Goal: Information Seeking & Learning: Learn about a topic

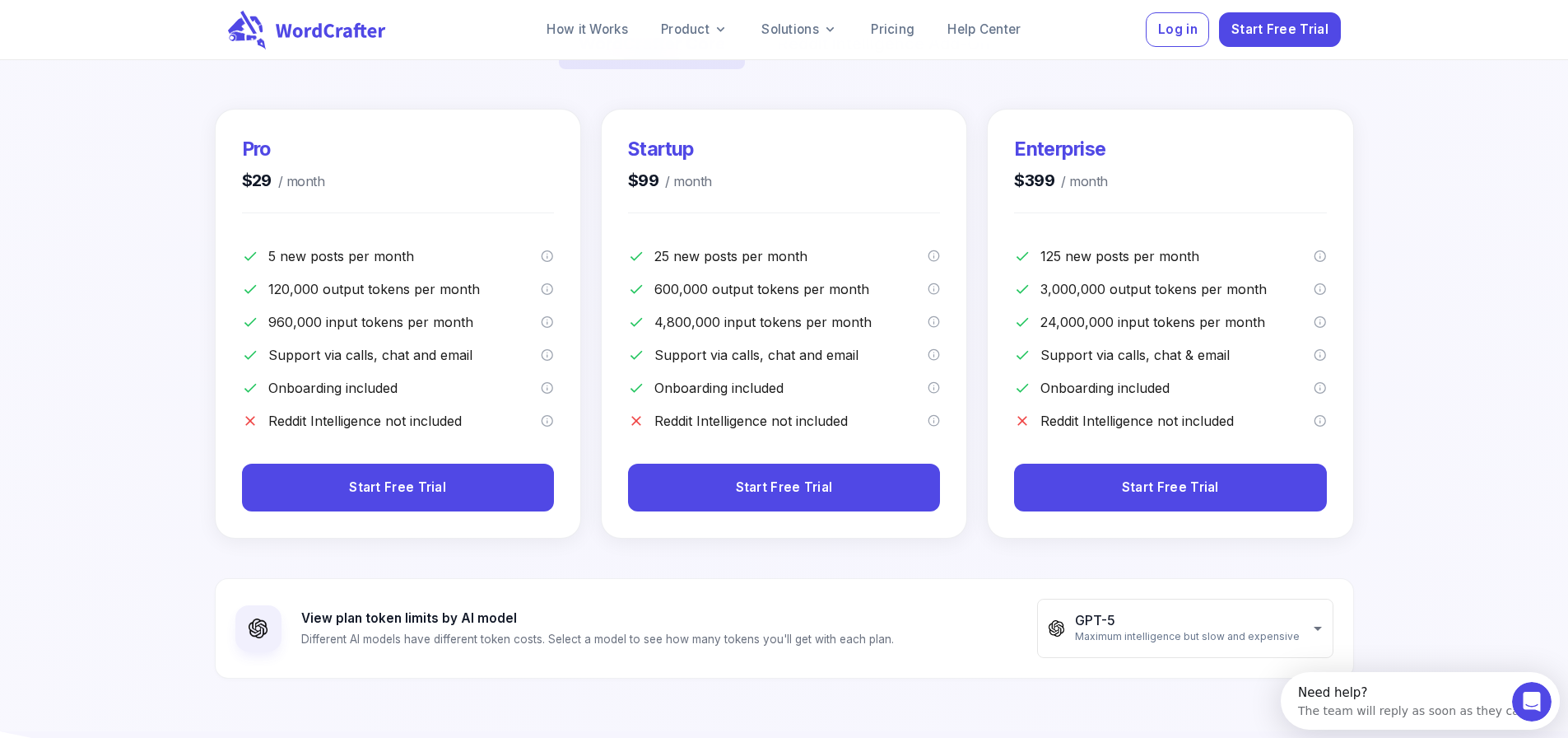
scroll to position [329, 0]
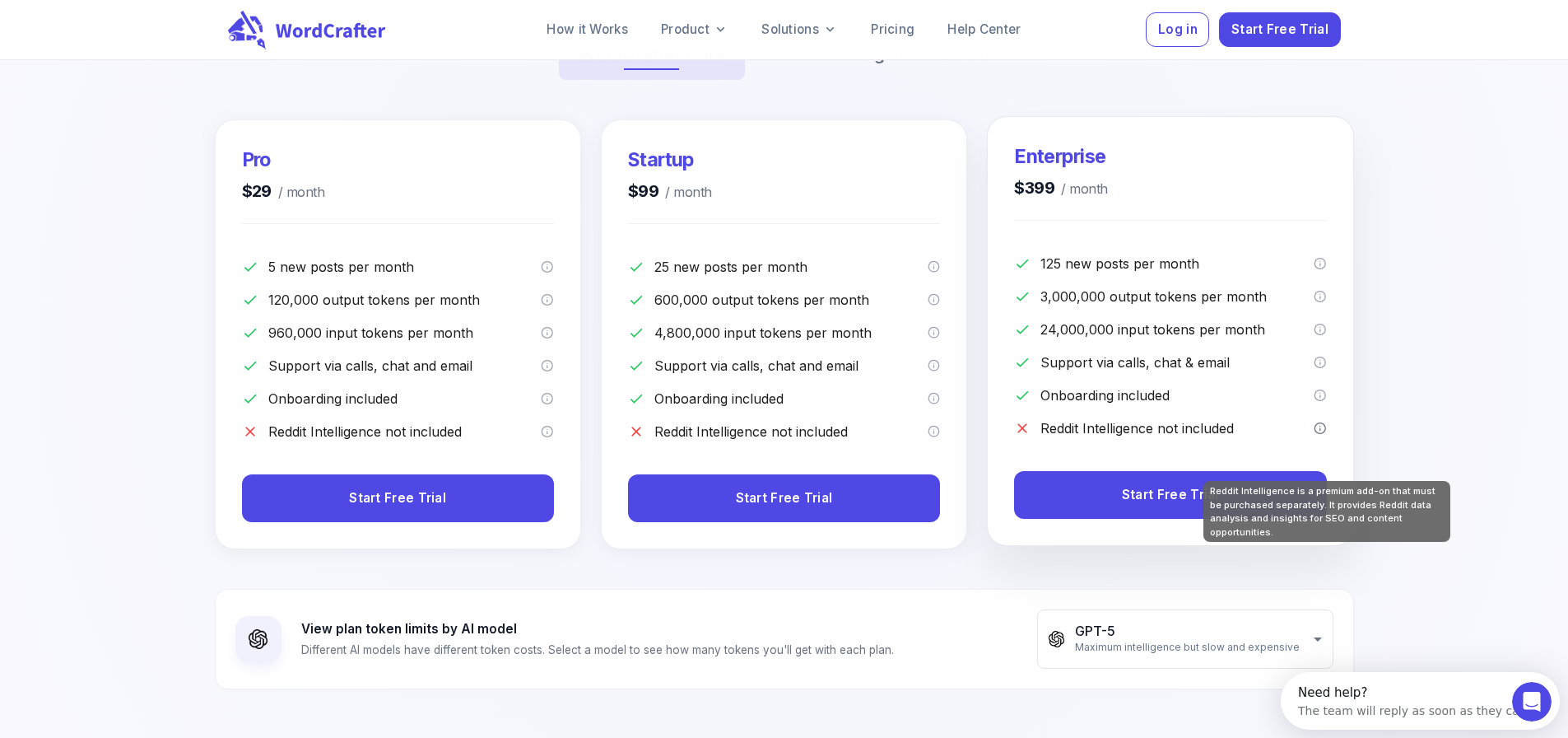
click at [1325, 435] on icon "Reddit Intelligence is a premium add-on that must be purchased separately. It p…" at bounding box center [1320, 428] width 13 height 13
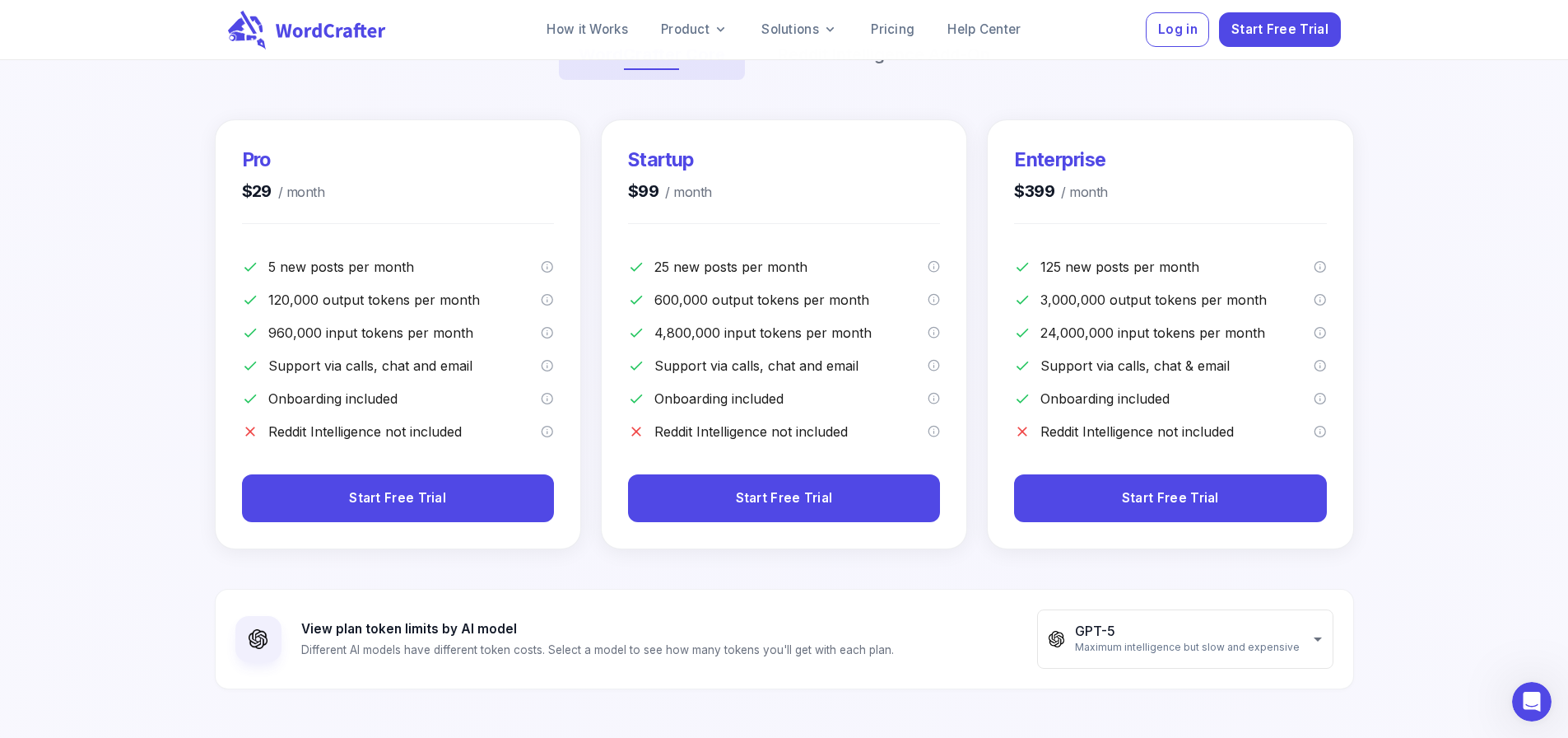
click at [1490, 399] on div at bounding box center [784, 341] width 3136 height 2320
click at [895, 80] on button "Reddit Intelligence Add-On" at bounding box center [883, 54] width 252 height 51
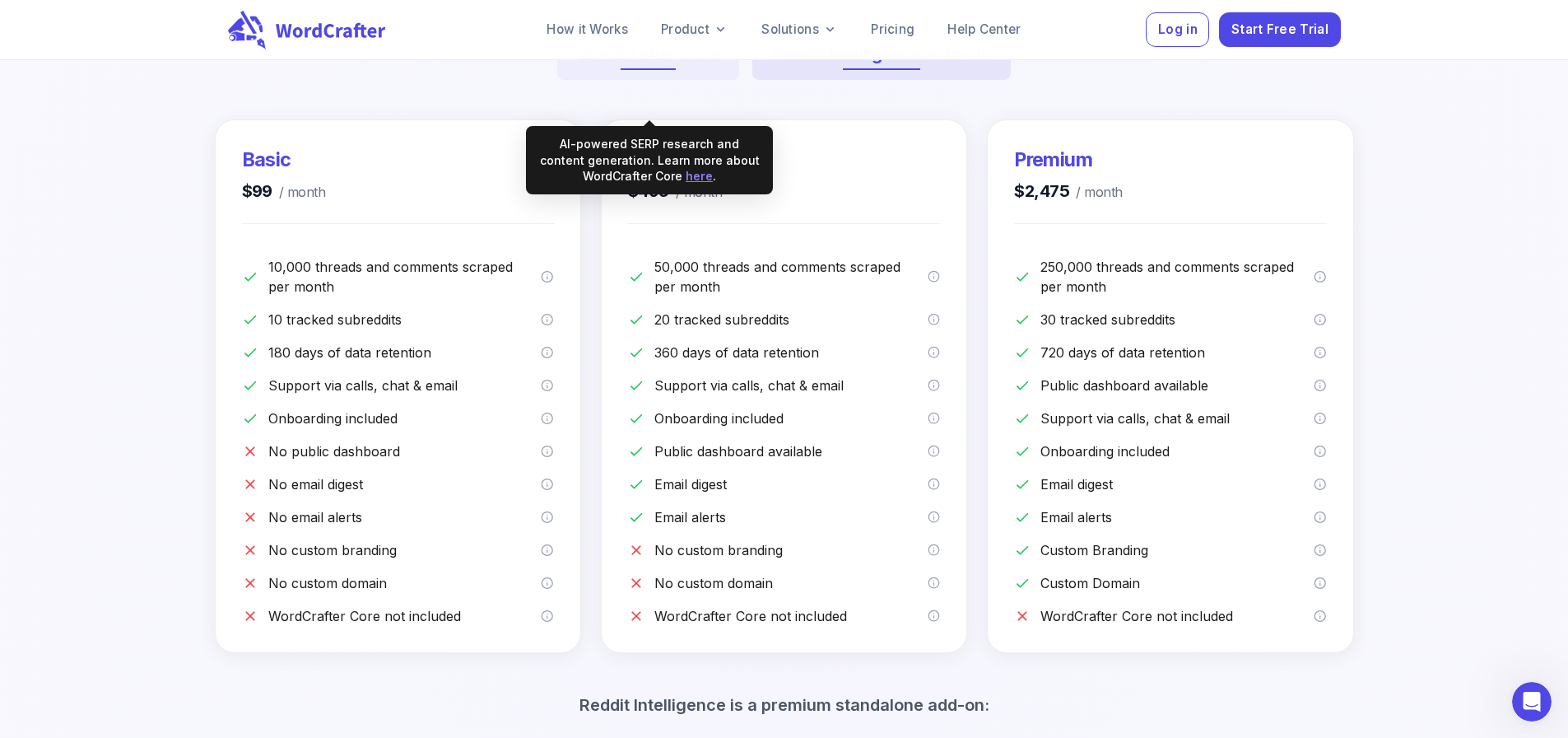
click at [637, 80] on button "WordCrafter Core" at bounding box center [648, 54] width 182 height 51
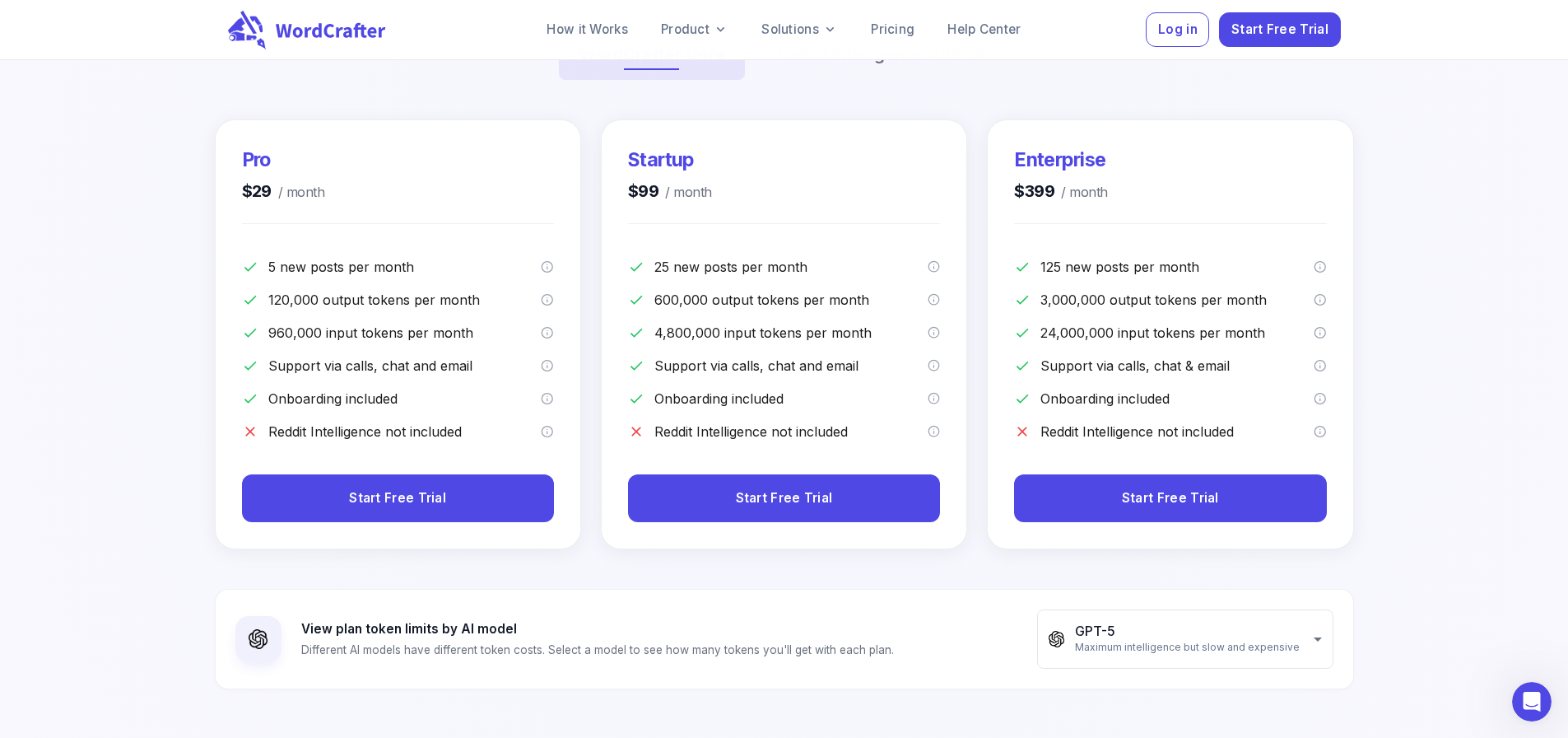
scroll to position [659, 0]
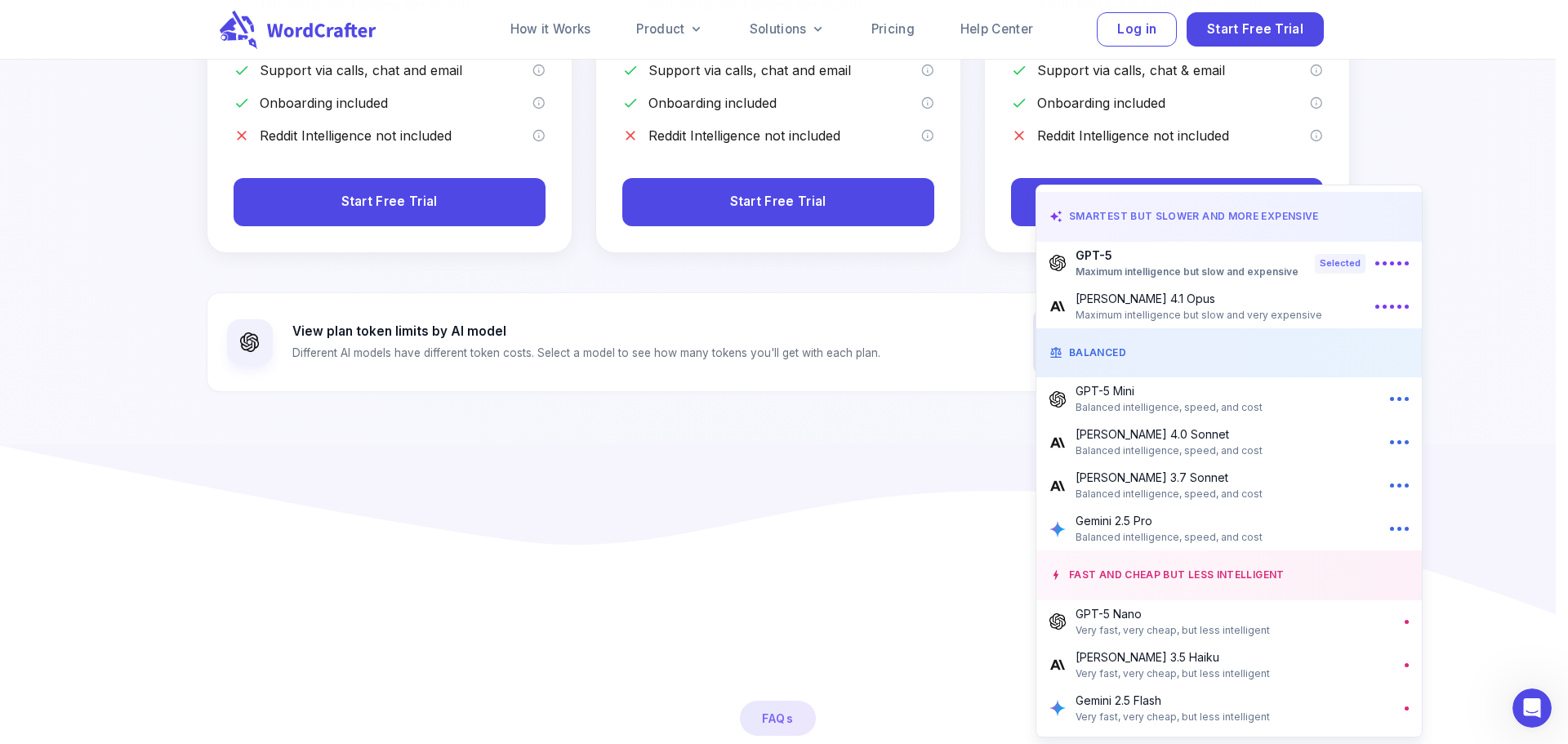
click at [1172, 480] on p "Claude 3.7 Sonnet" at bounding box center [1169, 478] width 187 height 17
type input "**********"
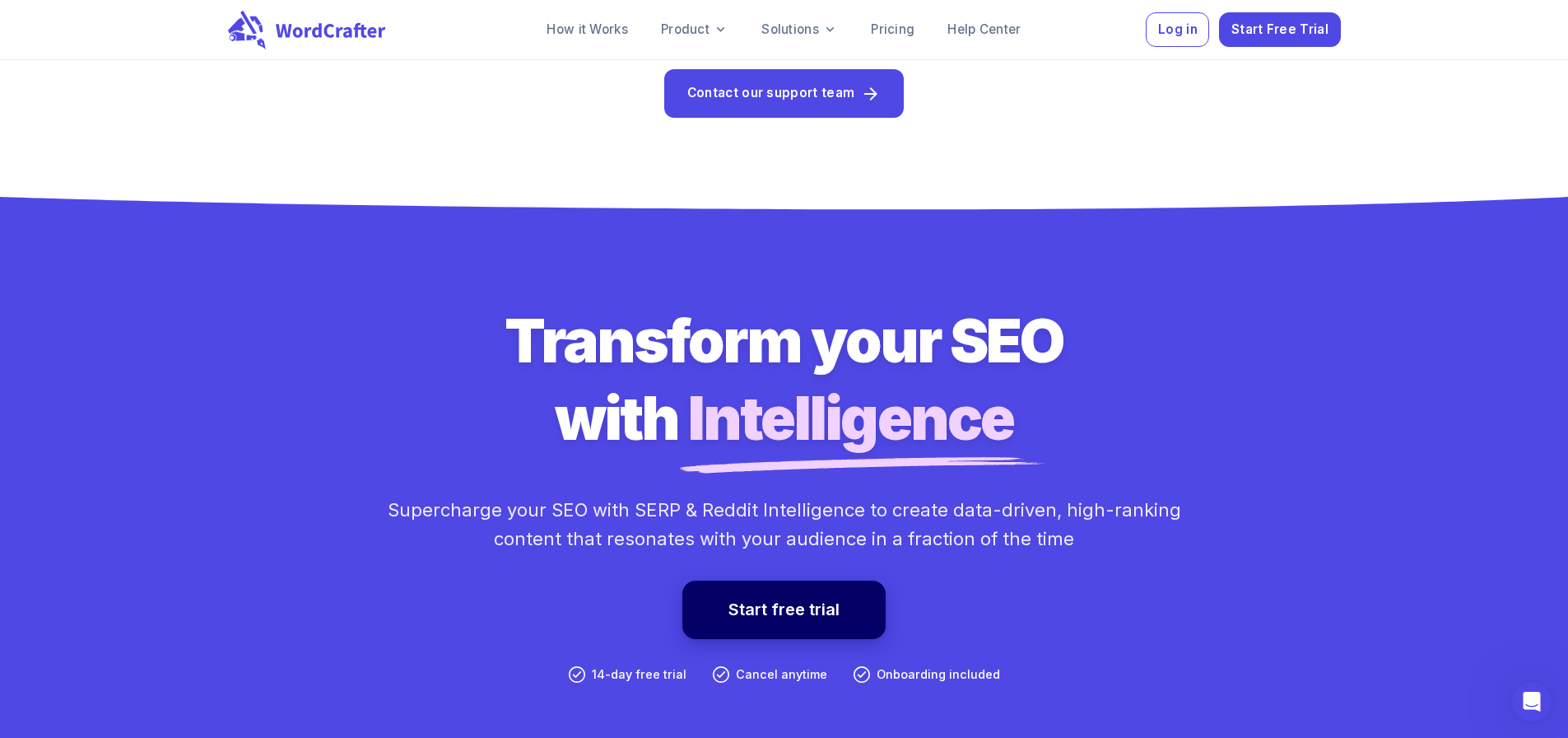
scroll to position [2146, 0]
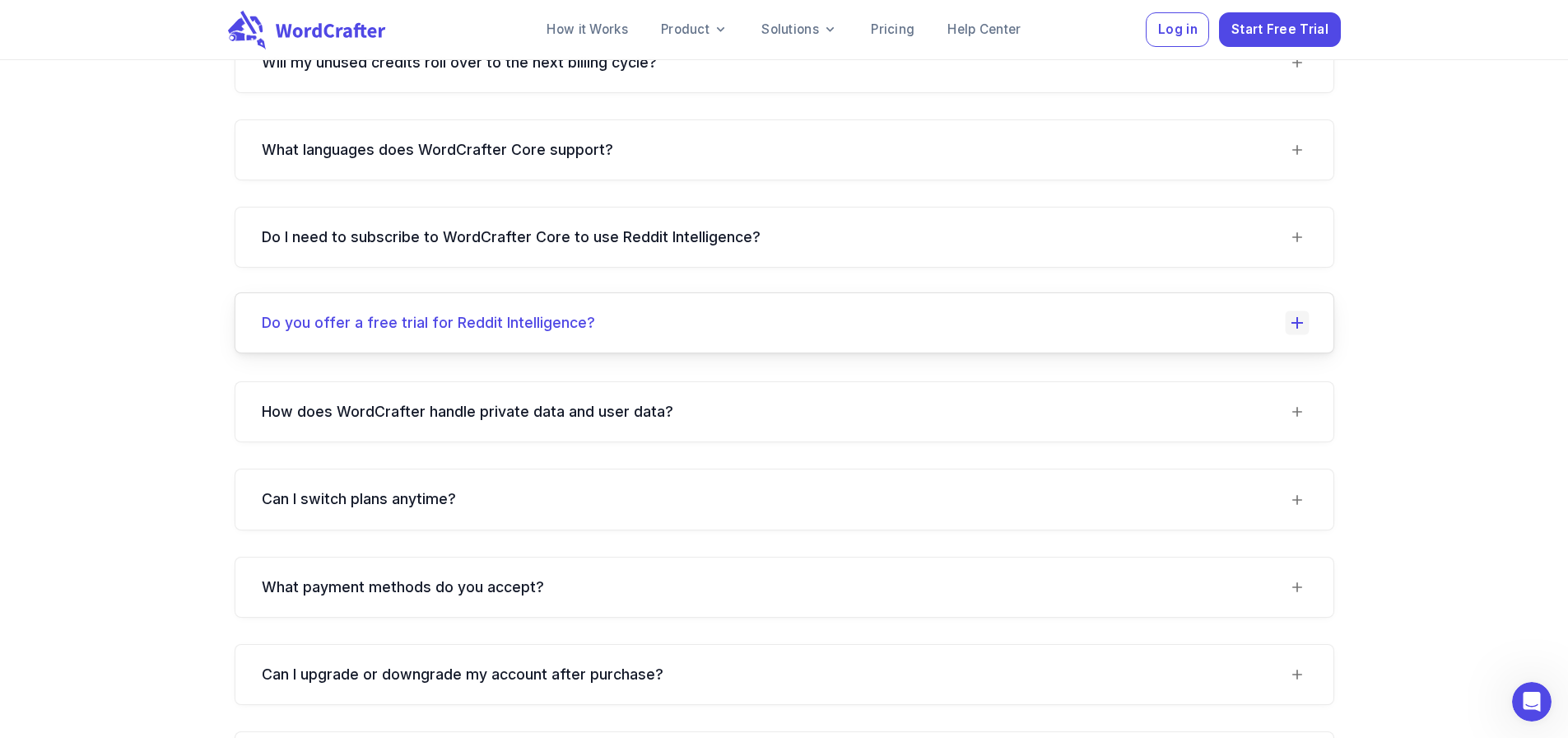
click at [1290, 335] on icon at bounding box center [1296, 322] width 24 height 24
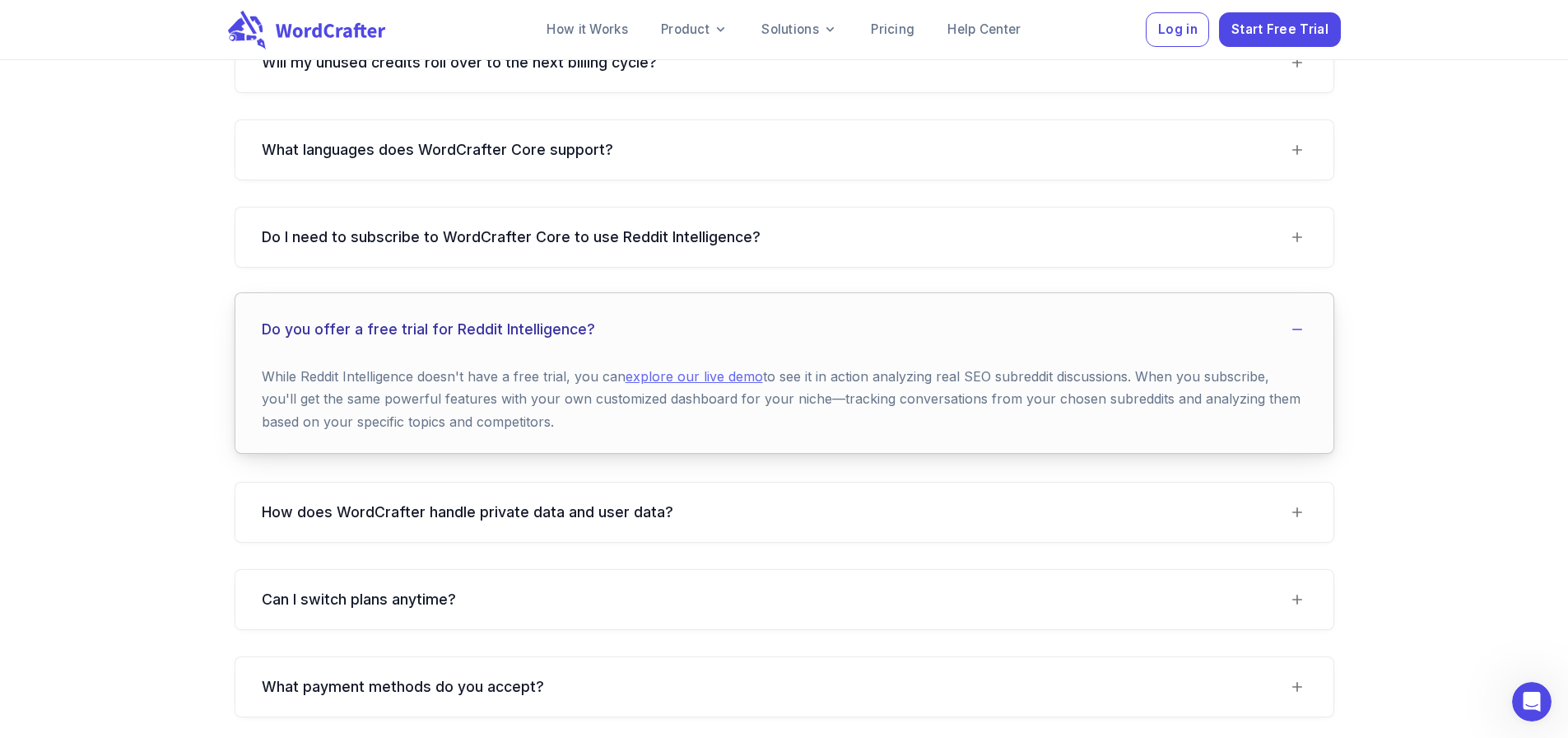
click at [1295, 427] on p "While Reddit Intelligence doesn't have a free trial, you can explore our live d…" at bounding box center [784, 399] width 1045 height 67
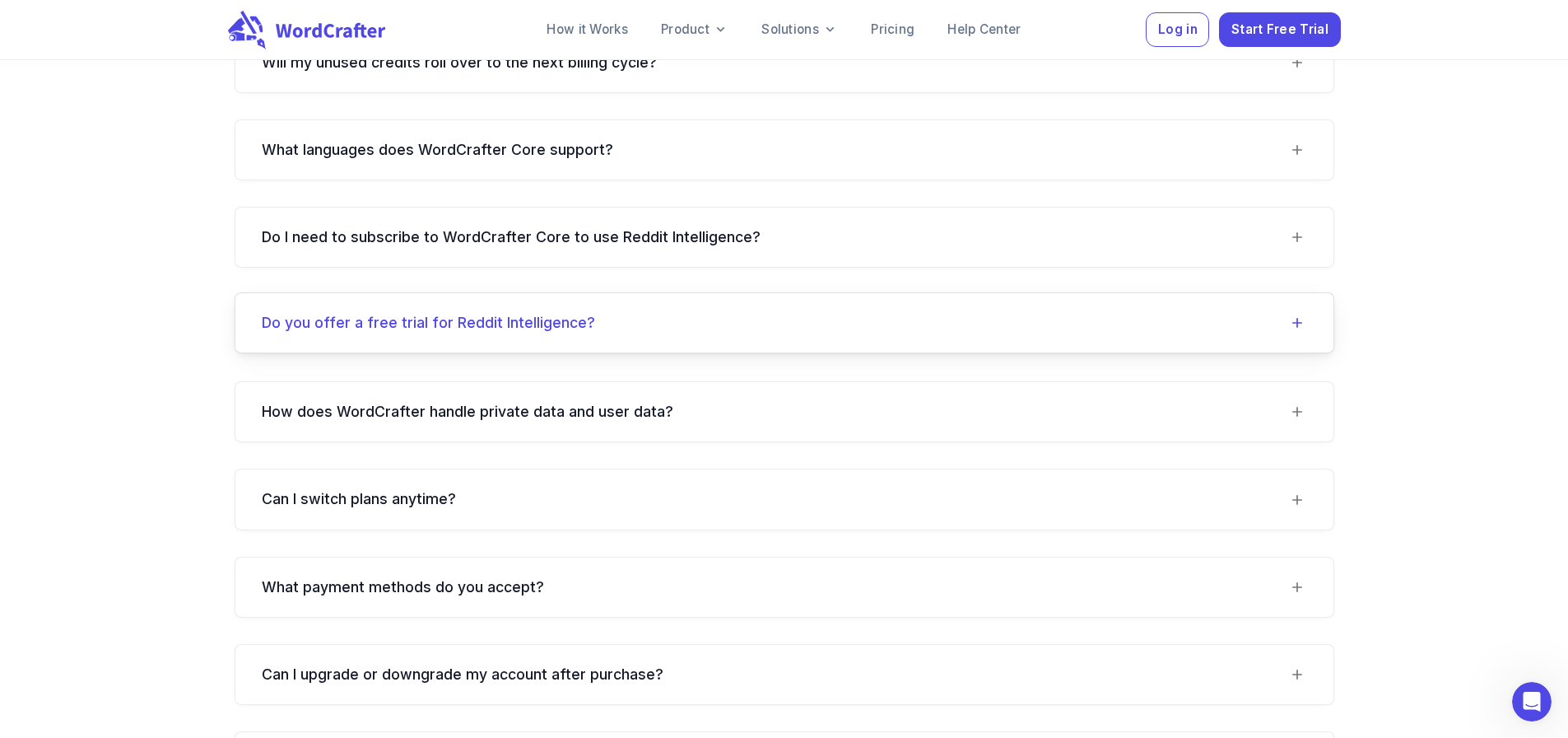
click at [1295, 427] on div "How does the 14-day free trial work? Once you've started your free trial for Wo…" at bounding box center [784, 163] width 1153 height 1539
click at [1280, 354] on Intelligence\?-header "Do you offer a free trial for Reddit Intelligence?" at bounding box center [784, 324] width 1099 height 59
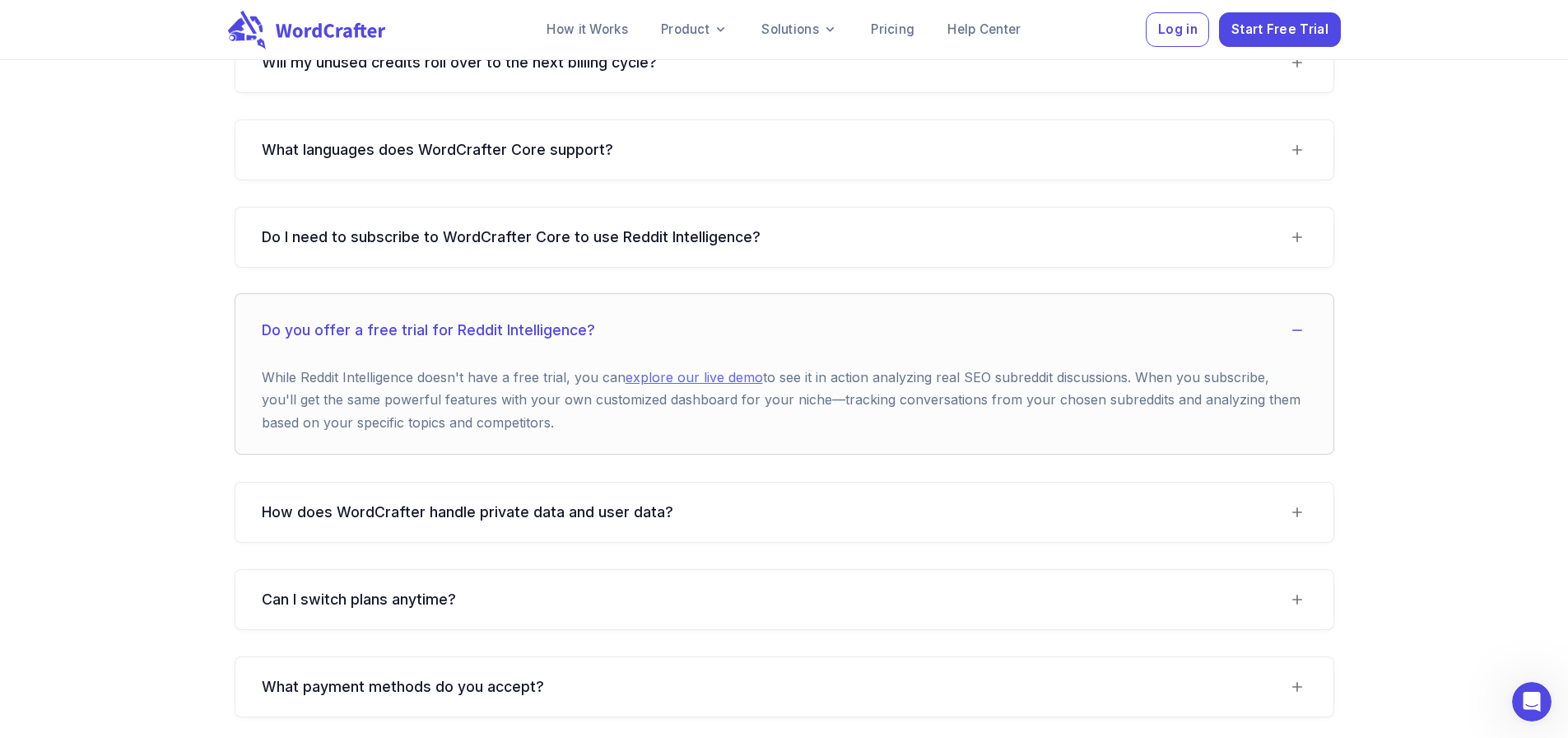
click at [683, 386] on link "explore our live demo" at bounding box center [694, 377] width 137 height 17
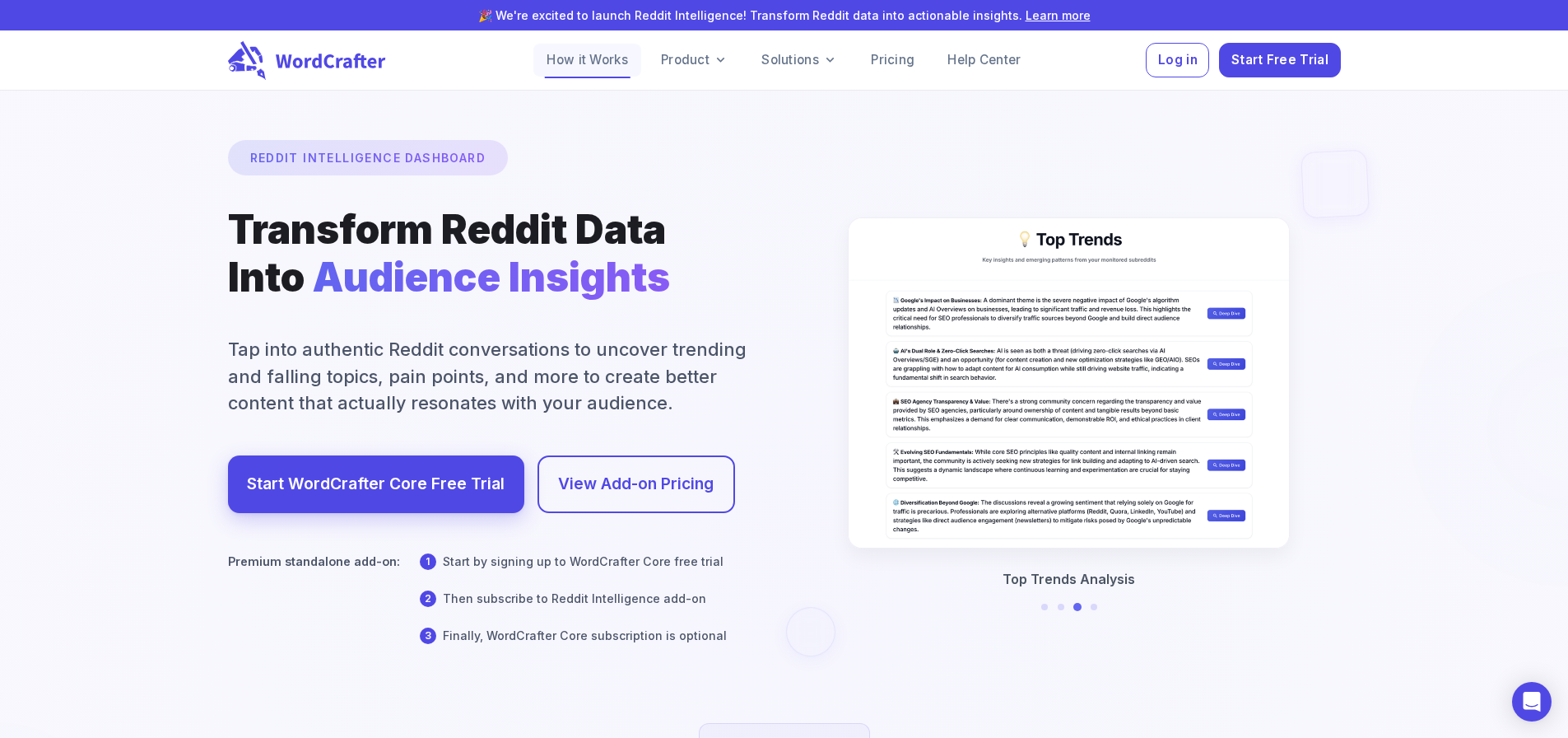
click at [580, 47] on link "How it Works" at bounding box center [587, 61] width 108 height 33
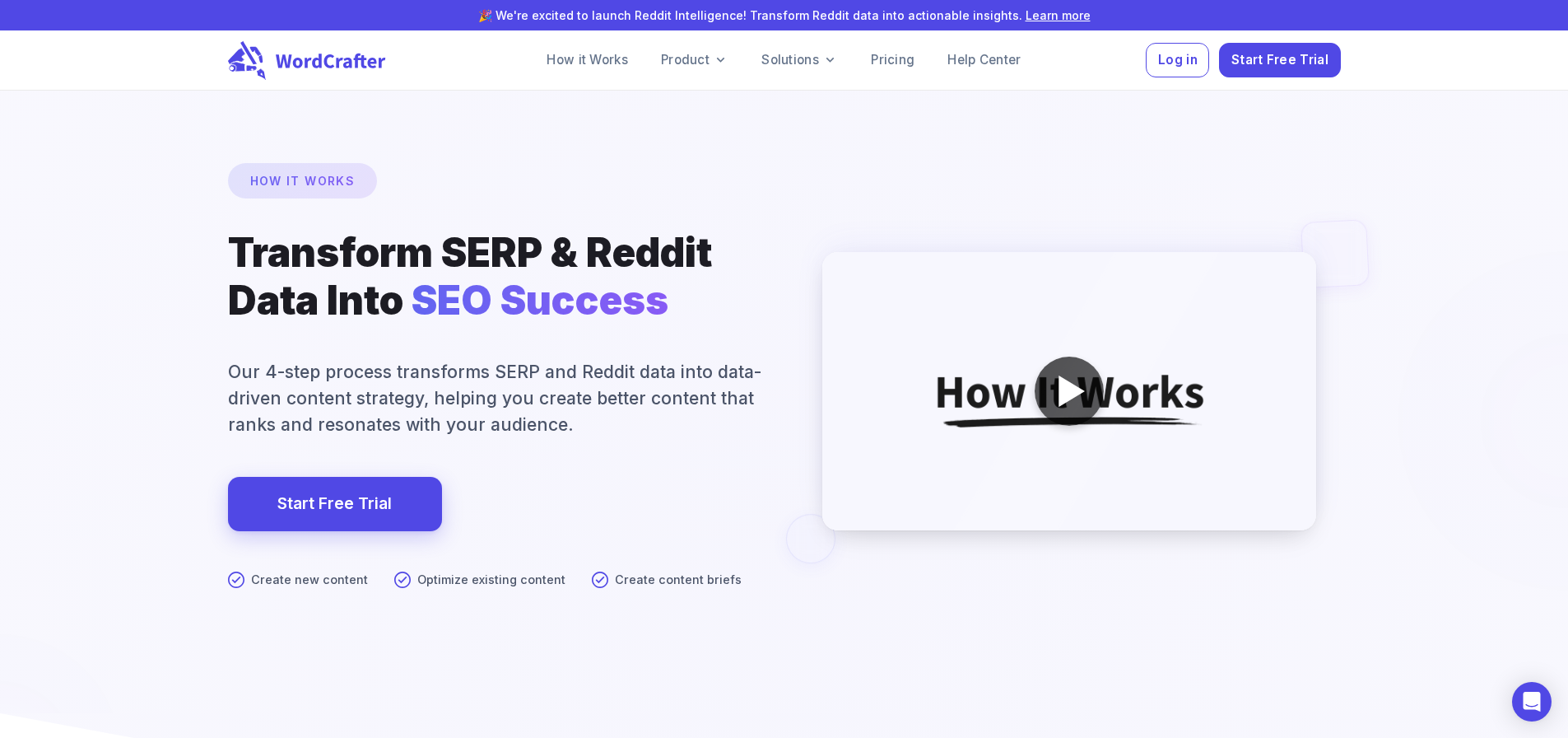
click at [1049, 393] on div at bounding box center [1069, 391] width 69 height 69
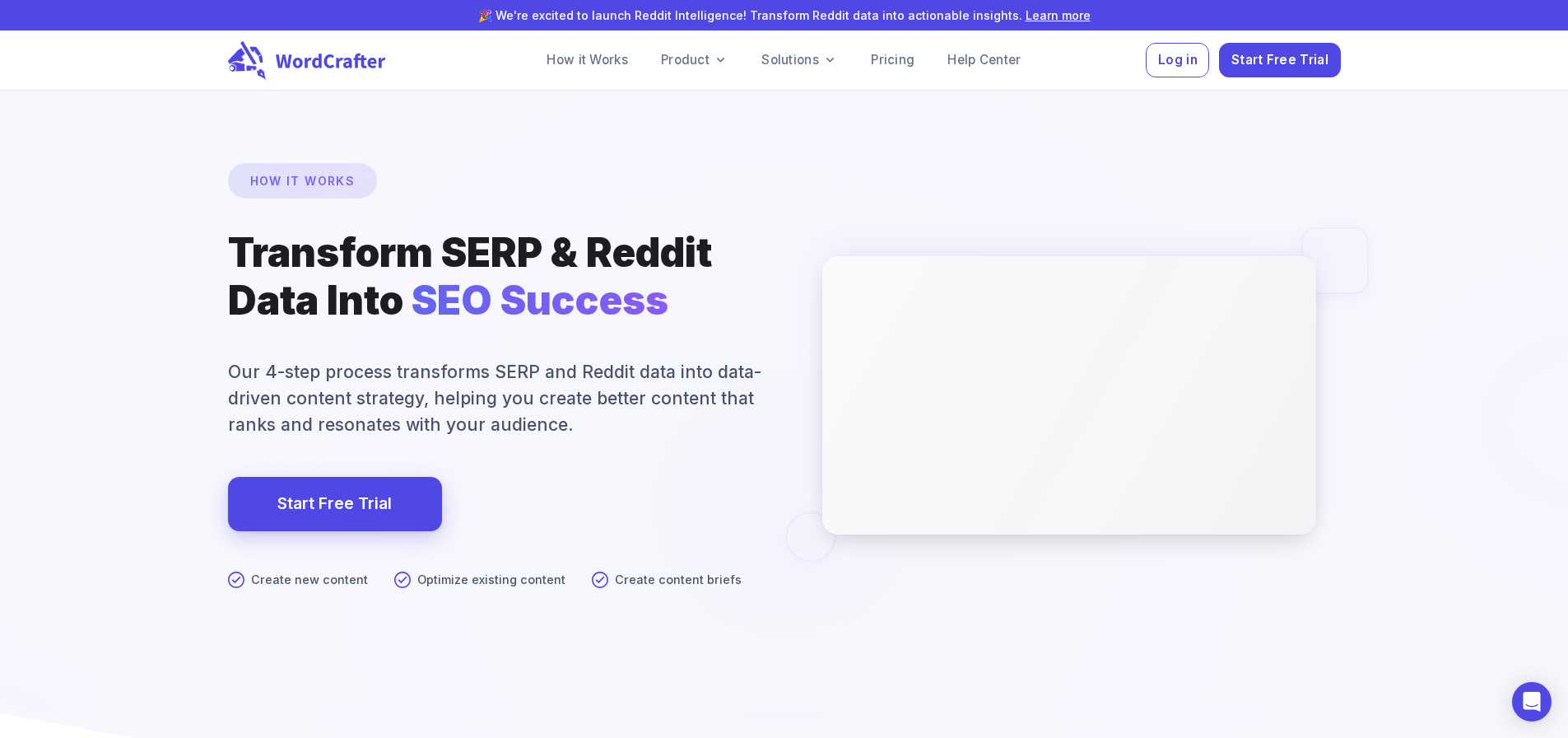
click at [679, 510] on div at bounding box center [784, 505] width 3136 height 1657
click at [296, 78] on icon at bounding box center [310, 61] width 168 height 41
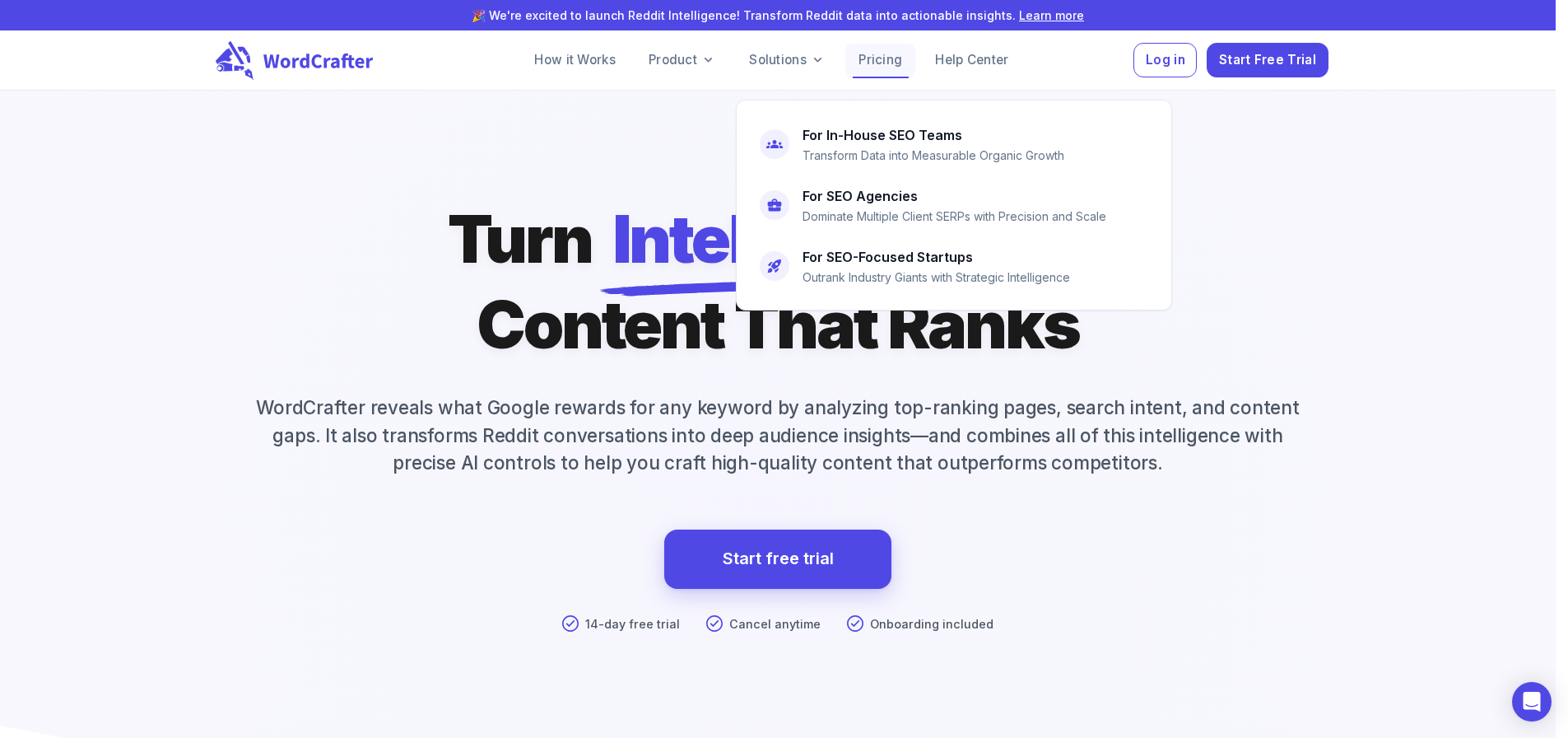
click at [914, 60] on link "Pricing" at bounding box center [880, 61] width 70 height 33
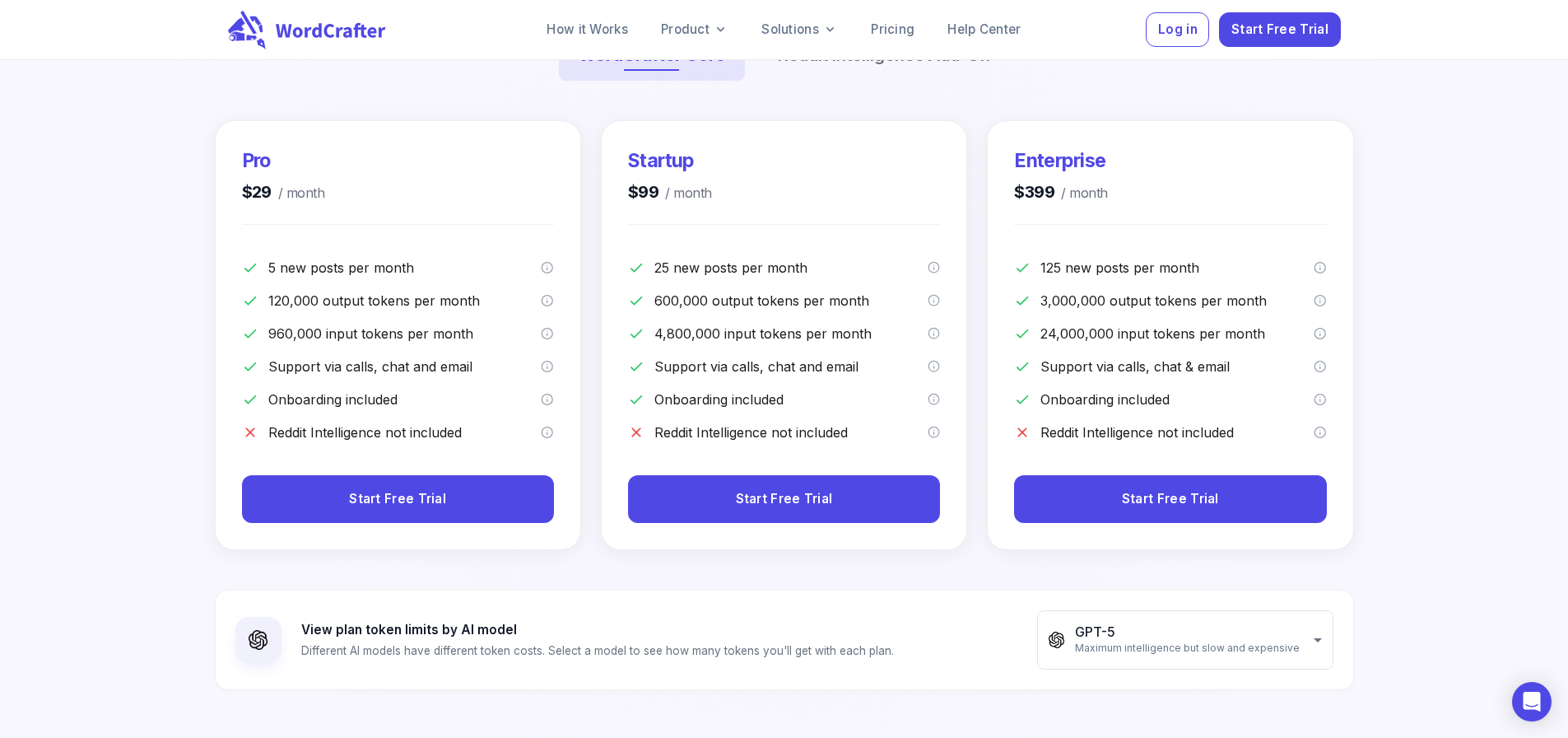
scroll to position [329, 0]
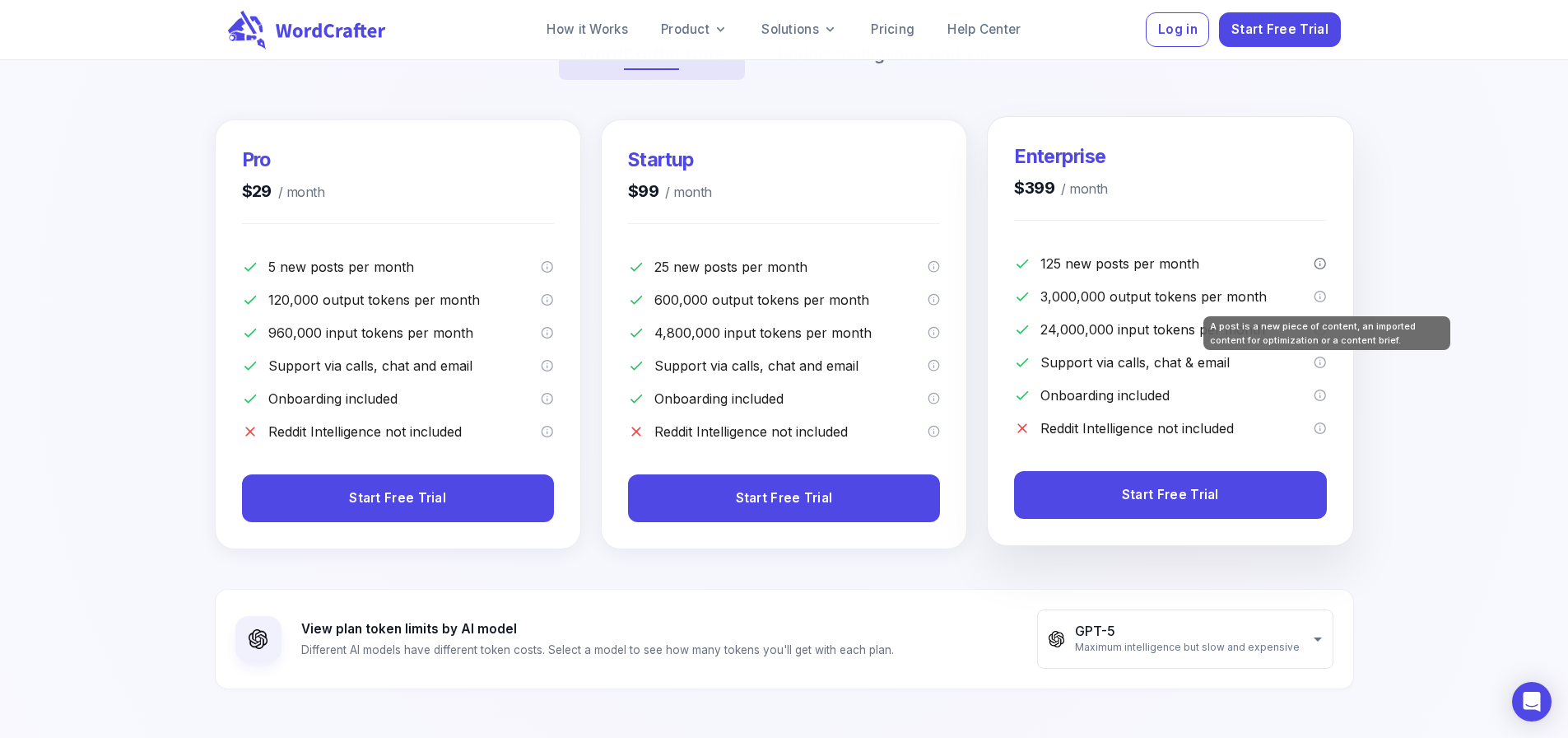
click at [1325, 270] on icon "A post is a new piece of content, an imported content for optimization or a con…" at bounding box center [1320, 263] width 13 height 13
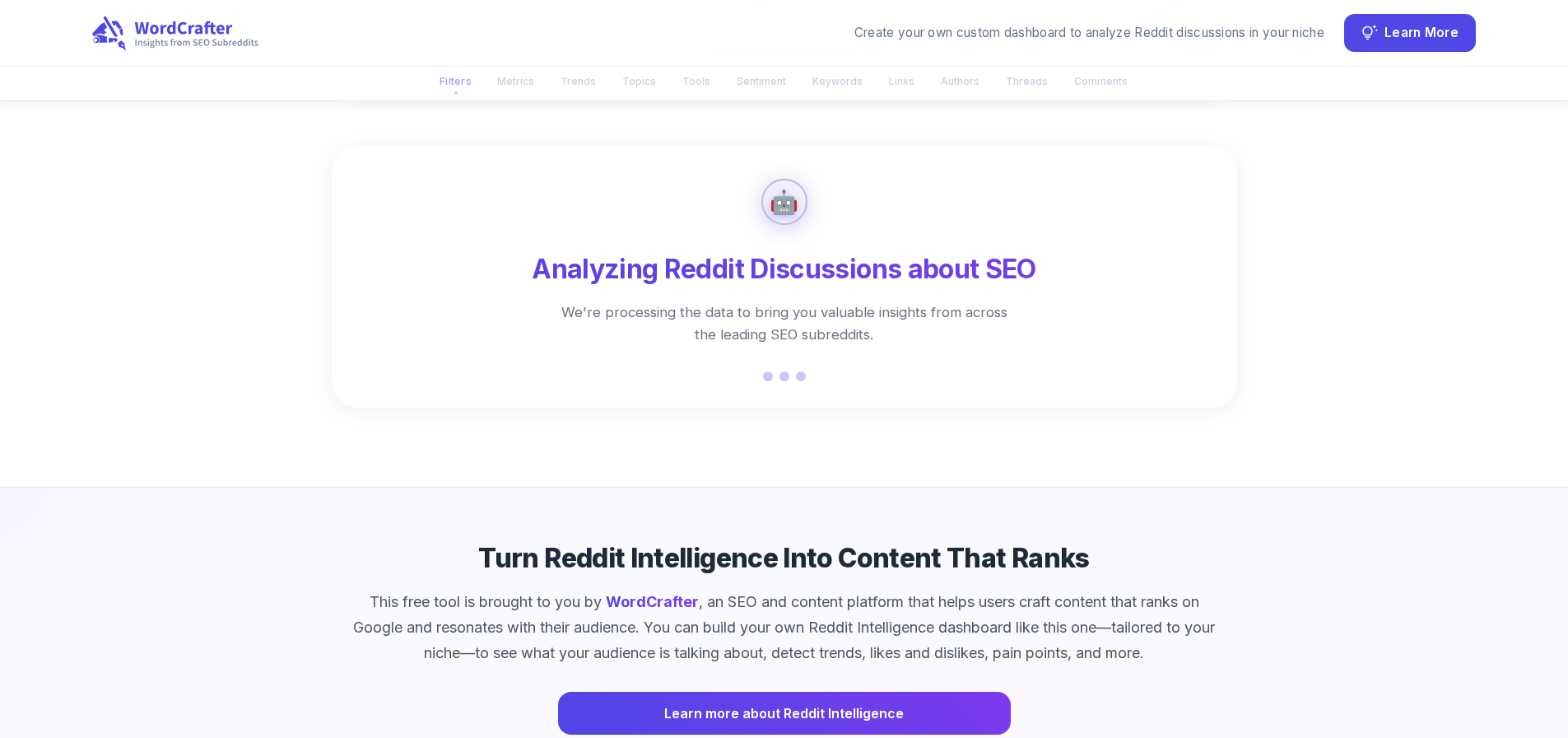
scroll to position [81, 0]
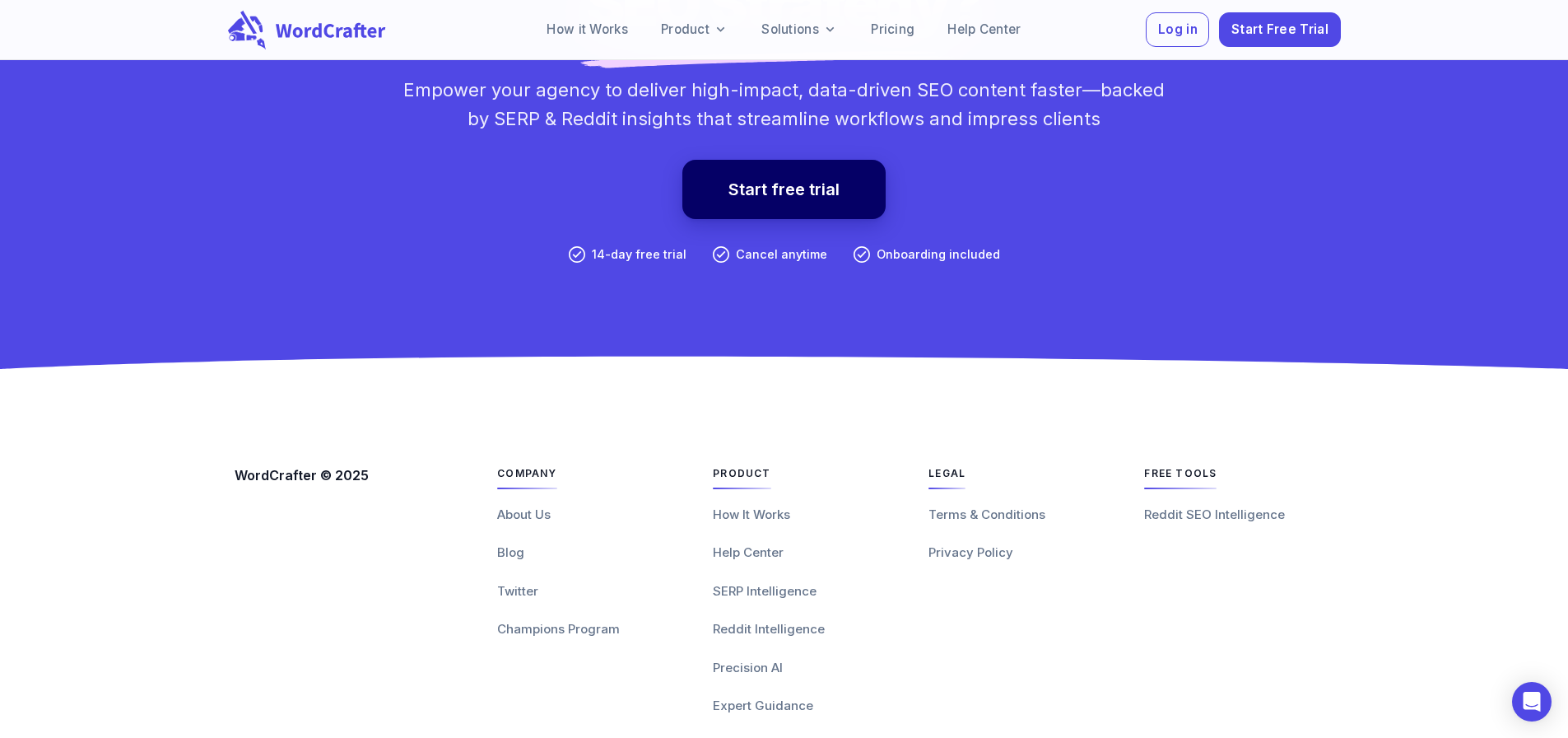
scroll to position [5859, 0]
